Goal: Find specific page/section: Find specific page/section

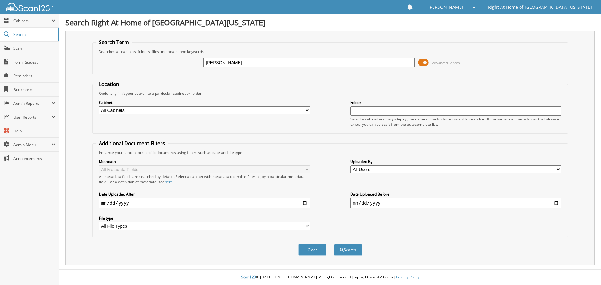
type input "[PERSON_NAME]"
click at [354, 253] on button "Search" at bounding box center [348, 250] width 28 height 12
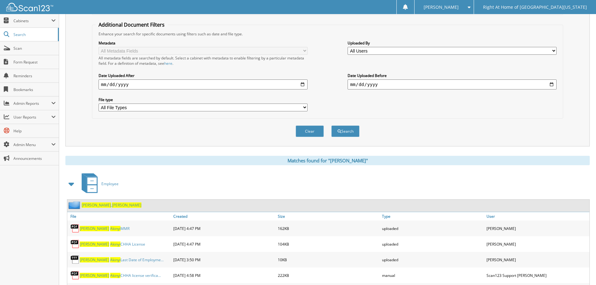
scroll to position [156, 0]
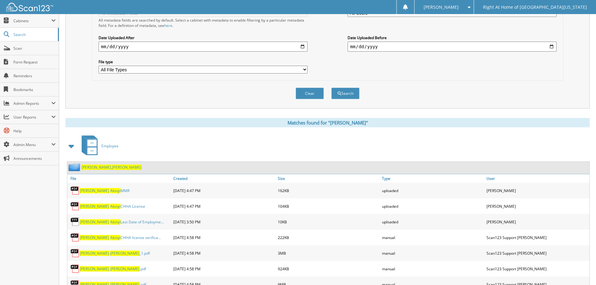
click at [112, 169] on span "LYNNETTE" at bounding box center [126, 167] width 29 height 5
